Goal: Transaction & Acquisition: Subscribe to service/newsletter

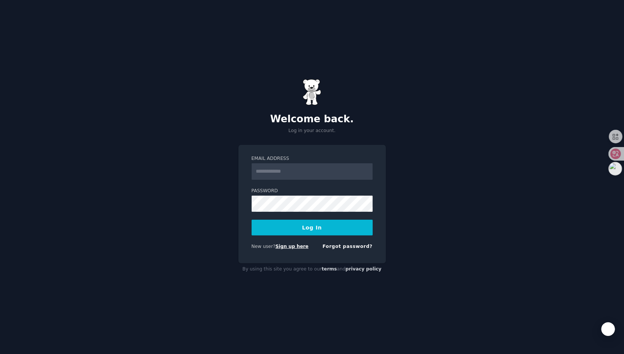
click at [289, 247] on link "Sign up here" at bounding box center [291, 246] width 33 height 5
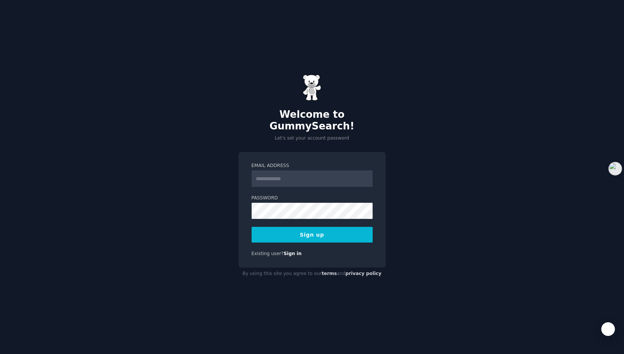
click at [301, 172] on input "Email Address" at bounding box center [312, 178] width 121 height 17
type input "**********"
click at [317, 230] on button "Sign up" at bounding box center [312, 235] width 121 height 16
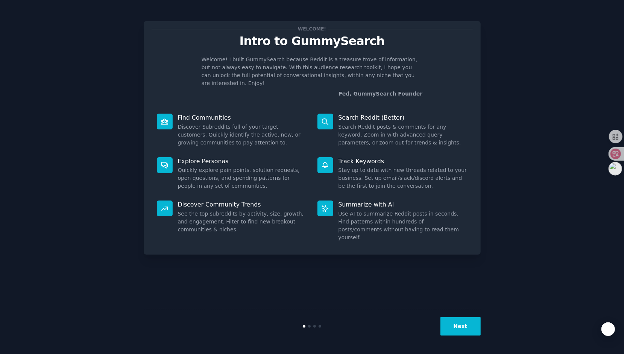
click at [459, 325] on button "Next" at bounding box center [460, 326] width 40 height 18
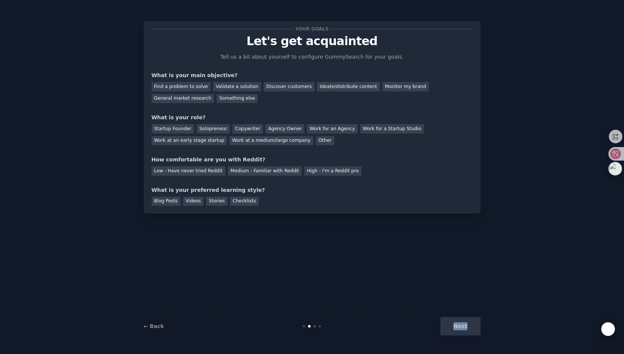
click at [459, 325] on div "Next" at bounding box center [424, 326] width 112 height 18
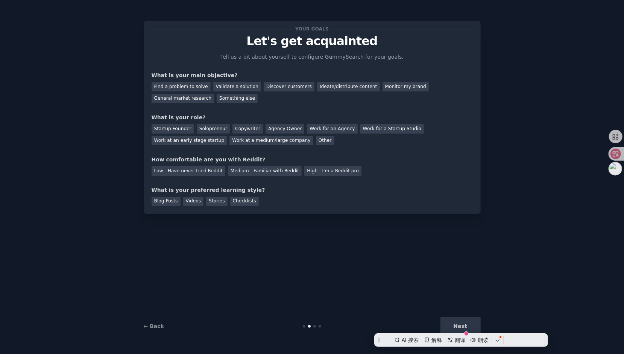
drag, startPoint x: 513, startPoint y: 297, endPoint x: 494, endPoint y: 274, distance: 28.8
click at [513, 297] on div "Your goals Let's get acquainted Tell us a bit about yourself to configure Gummy…" at bounding box center [312, 177] width 603 height 333
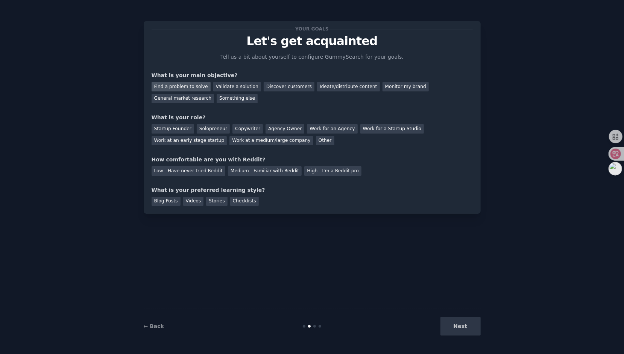
click at [198, 89] on div "Find a problem to solve" at bounding box center [181, 86] width 59 height 9
click at [373, 130] on div "Work for a Startup Studio" at bounding box center [392, 128] width 64 height 9
click at [230, 97] on div "Something else" at bounding box center [237, 98] width 41 height 9
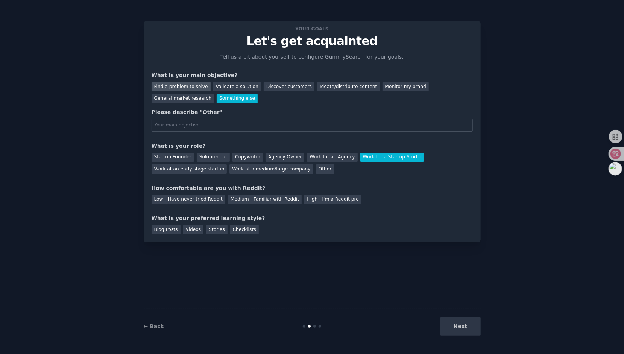
click at [175, 85] on div "Find a problem to solve" at bounding box center [181, 86] width 59 height 9
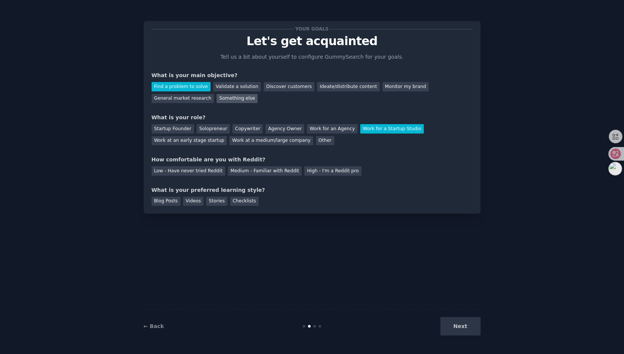
click at [225, 97] on div "Something else" at bounding box center [237, 98] width 41 height 9
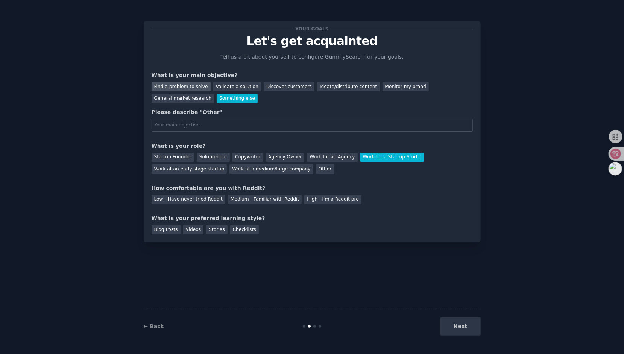
click at [182, 86] on div "Find a problem to solve" at bounding box center [181, 86] width 59 height 9
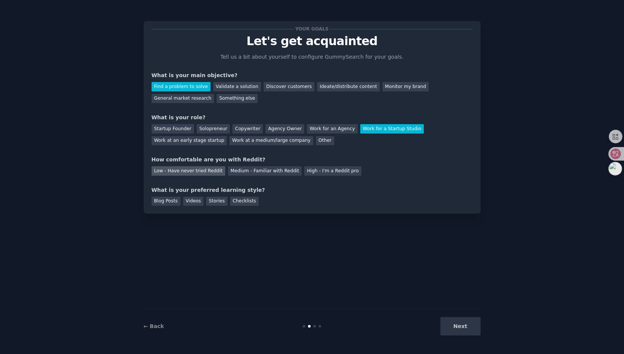
click at [211, 171] on div "Low - Have never tried Reddit" at bounding box center [189, 170] width 74 height 9
click at [247, 173] on div "Medium - Familiar with Reddit" at bounding box center [265, 170] width 74 height 9
click at [169, 200] on div "Blog Posts" at bounding box center [166, 201] width 29 height 9
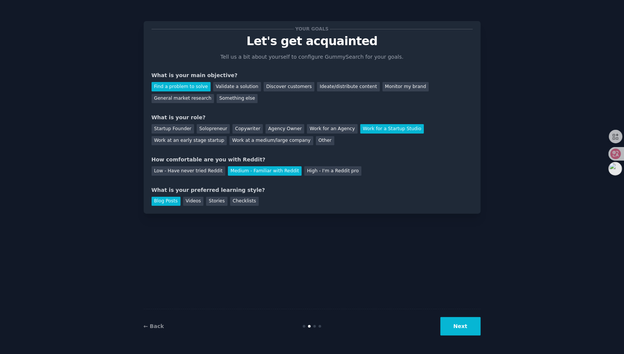
click at [464, 326] on button "Next" at bounding box center [460, 326] width 40 height 18
